Goal: Book appointment/travel/reservation

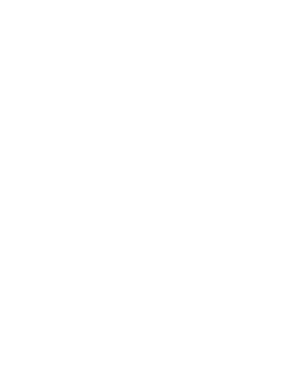
click at [278, 15] on img at bounding box center [279, 16] width 36 height 18
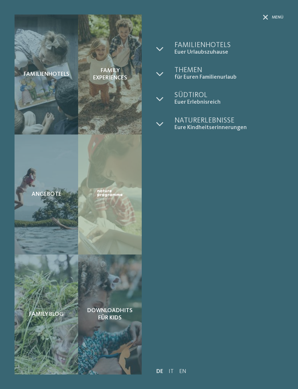
click at [56, 189] on div "Angebote" at bounding box center [47, 195] width 64 height 120
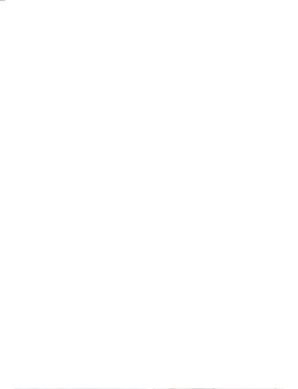
scroll to position [13, 0]
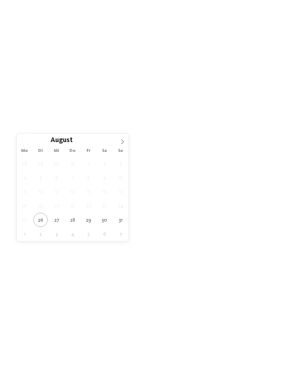
type div "[DATE]"
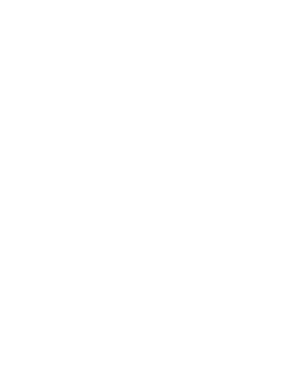
click at [164, 129] on span "Meine Wünsche" at bounding box center [152, 127] width 28 height 5
click at [263, 34] on icon at bounding box center [265, 40] width 16 height 13
click at [270, 126] on span "filtern" at bounding box center [263, 127] width 17 height 5
click at [154, 149] on icon at bounding box center [148, 146] width 13 height 13
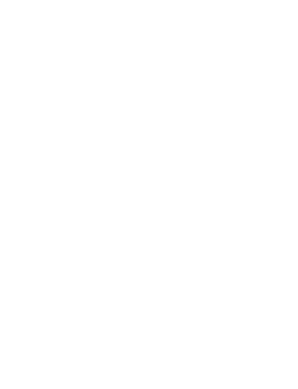
scroll to position [0, 0]
click at [47, 137] on div "[DATE]" at bounding box center [34, 140] width 35 height 13
click at [247, 90] on link "Familienurlaub in [GEOGRAPHIC_DATA]" at bounding box center [145, 93] width 258 height 14
click at [280, 209] on icon at bounding box center [282, 217] width 20 height 16
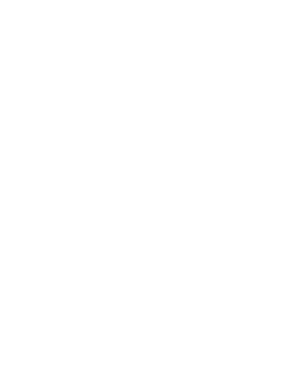
click at [277, 209] on icon at bounding box center [282, 217] width 20 height 16
click at [284, 209] on icon at bounding box center [282, 217] width 20 height 16
click at [282, 209] on icon at bounding box center [282, 217] width 20 height 16
click at [285, 209] on icon at bounding box center [282, 217] width 20 height 16
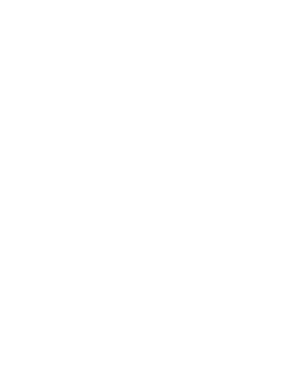
click at [282, 209] on icon at bounding box center [282, 217] width 20 height 16
click at [283, 209] on icon at bounding box center [282, 217] width 20 height 16
click at [286, 209] on icon at bounding box center [282, 217] width 20 height 16
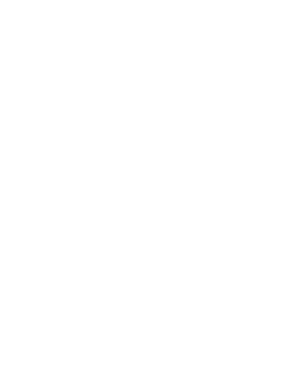
click at [282, 18] on span "Menü" at bounding box center [285, 16] width 12 height 6
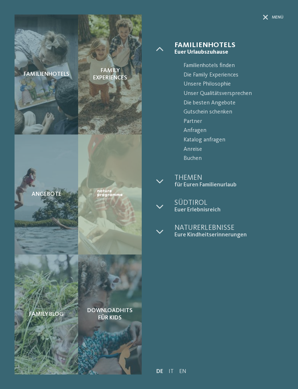
click at [53, 95] on div "Familienhotels" at bounding box center [47, 75] width 64 height 120
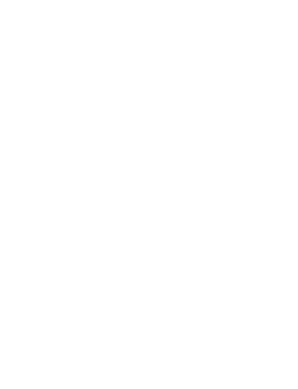
click at [236, 165] on icon at bounding box center [237, 166] width 3 height 3
click at [260, 115] on icon at bounding box center [265, 121] width 16 height 13
click at [272, 164] on span "filtern" at bounding box center [263, 166] width 17 height 5
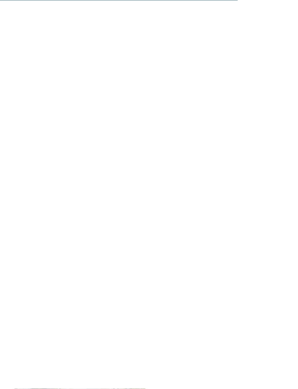
scroll to position [2404, 0]
